Goal: Information Seeking & Learning: Learn about a topic

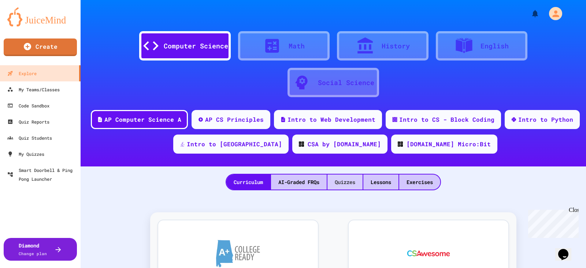
click at [347, 182] on div "Quizzes" at bounding box center [344, 181] width 35 height 15
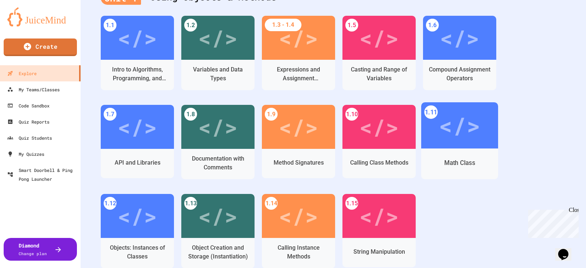
scroll to position [214, 0]
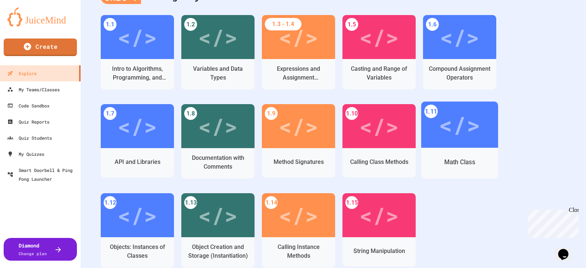
click at [462, 124] on div "</>" at bounding box center [459, 124] width 41 height 35
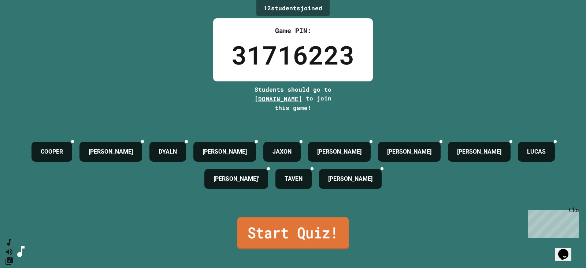
click at [290, 229] on link "Start Quiz!" at bounding box center [292, 233] width 111 height 32
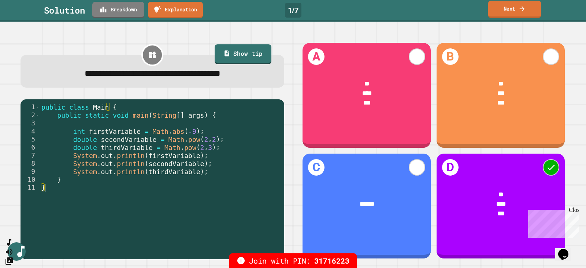
click at [512, 8] on link "Next" at bounding box center [514, 9] width 53 height 17
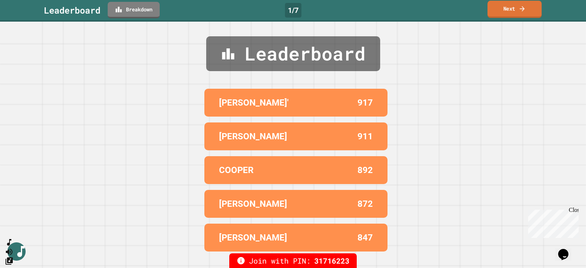
click at [512, 8] on link "Next" at bounding box center [515, 9] width 54 height 17
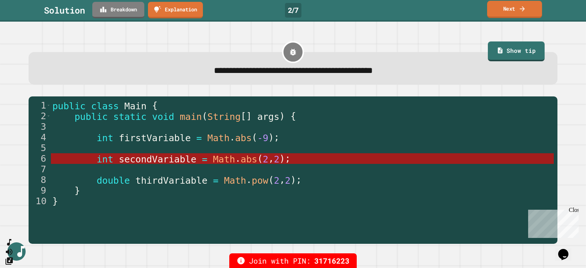
click at [512, 8] on link "Next" at bounding box center [514, 9] width 55 height 17
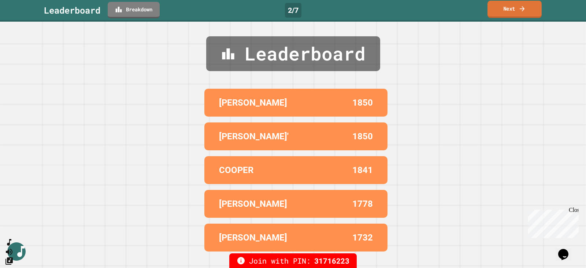
click at [512, 8] on link "Next" at bounding box center [515, 9] width 54 height 17
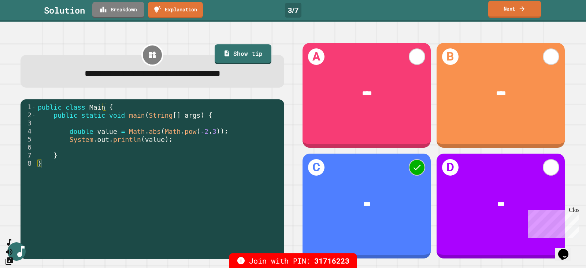
click at [514, 10] on link "Next" at bounding box center [514, 9] width 53 height 17
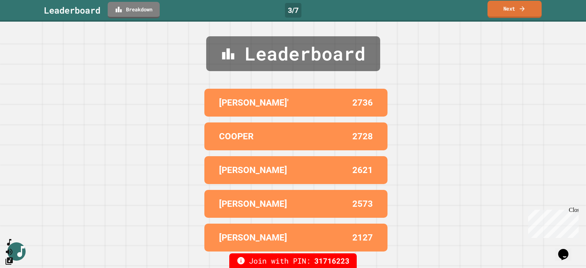
click at [513, 8] on link "Next" at bounding box center [515, 9] width 54 height 17
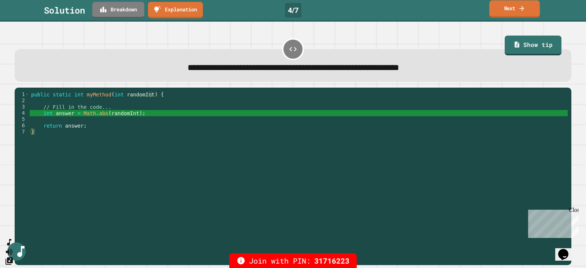
click at [519, 9] on icon at bounding box center [521, 8] width 7 height 8
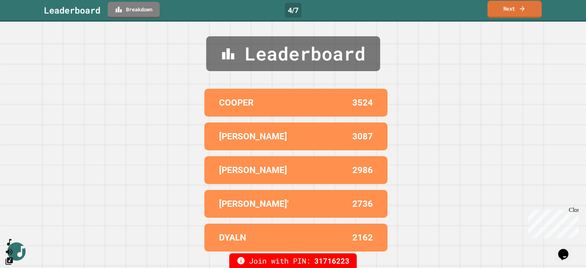
click at [514, 11] on link "Next" at bounding box center [515, 9] width 54 height 17
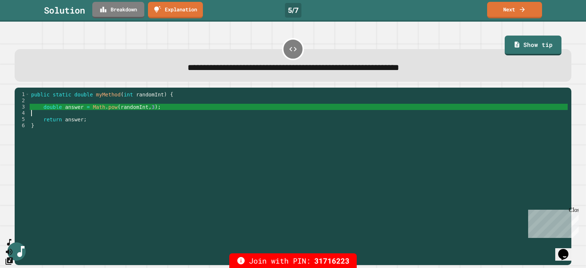
drag, startPoint x: 112, startPoint y: 112, endPoint x: 116, endPoint y: 113, distance: 4.1
click at [116, 113] on div "public static double myMethod ( int randomInt ) { double answer = Math . pow ( …" at bounding box center [299, 172] width 538 height 162
drag, startPoint x: 115, startPoint y: 111, endPoint x: 149, endPoint y: 109, distance: 34.8
click at [149, 109] on div "public static double myMethod ( int randomInt ) { double answer = Math . pow ( …" at bounding box center [299, 172] width 538 height 162
click at [516, 8] on link "Next" at bounding box center [515, 9] width 56 height 17
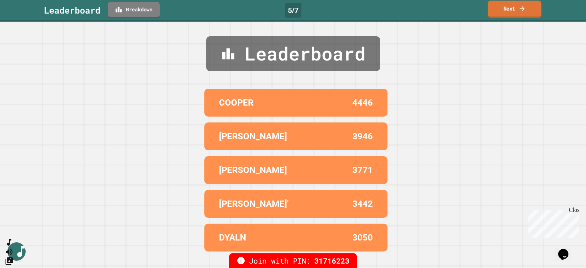
click at [500, 8] on link "Next" at bounding box center [514, 9] width 53 height 17
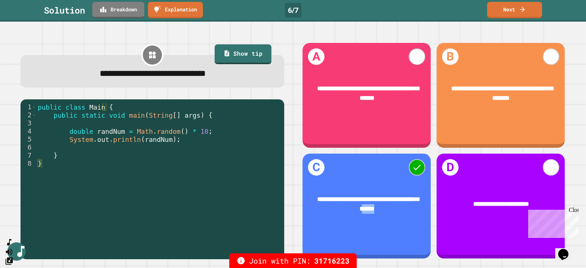
drag, startPoint x: 375, startPoint y: 200, endPoint x: 392, endPoint y: 207, distance: 17.6
click at [392, 207] on div "**********" at bounding box center [367, 204] width 128 height 44
click at [407, 182] on div "**********" at bounding box center [367, 204] width 128 height 44
drag, startPoint x: 330, startPoint y: 204, endPoint x: 374, endPoint y: 198, distance: 44.0
click at [355, 205] on div "**********" at bounding box center [366, 203] width 103 height 19
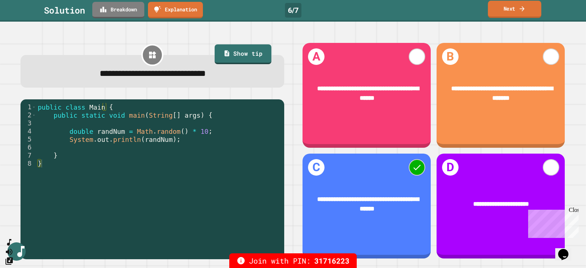
click at [518, 9] on link "Next" at bounding box center [514, 9] width 53 height 17
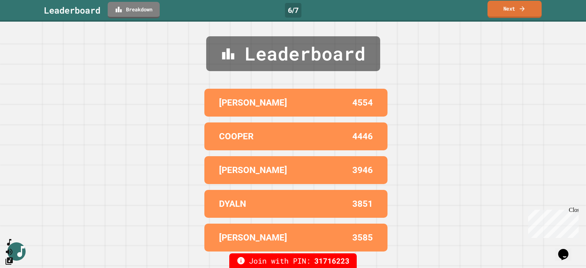
click at [515, 8] on link "Next" at bounding box center [515, 9] width 54 height 17
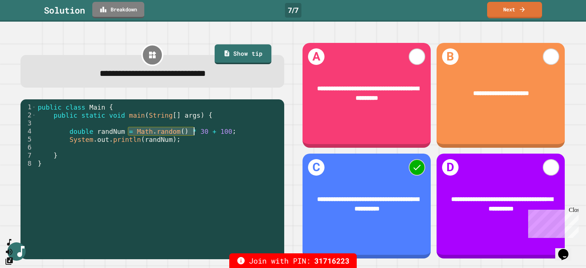
drag, startPoint x: 131, startPoint y: 136, endPoint x: 194, endPoint y: 132, distance: 63.1
click at [194, 132] on div "public class Main { public static void main ( String [ ] args ) { double randNu…" at bounding box center [158, 175] width 244 height 145
click at [514, 10] on link "Next" at bounding box center [515, 9] width 54 height 17
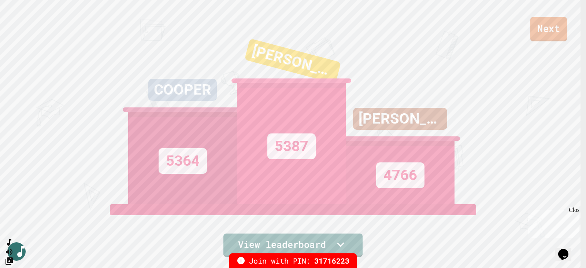
click at [537, 33] on link "Next" at bounding box center [548, 29] width 37 height 24
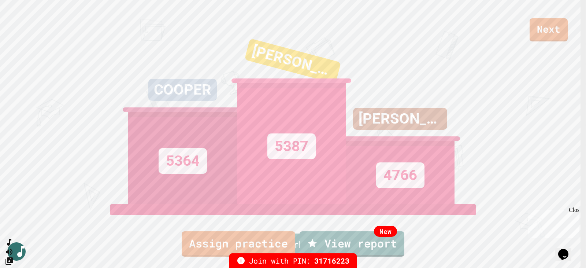
drag, startPoint x: 300, startPoint y: 203, endPoint x: 303, endPoint y: 194, distance: 9.3
